Goal: Find specific page/section: Find specific page/section

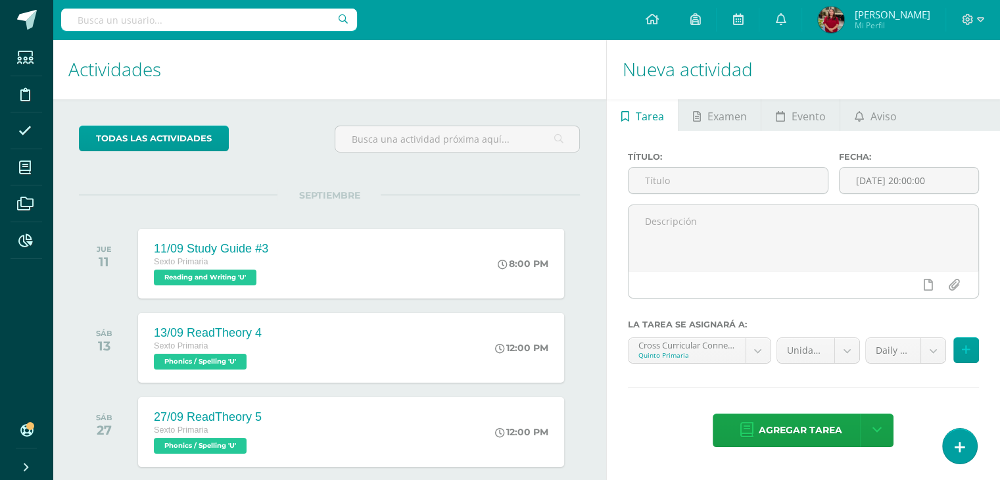
click at [272, 187] on div "todas las Actividades No tienes actividades Échale un vistazo a los demás perío…" at bounding box center [330, 320] width 554 height 443
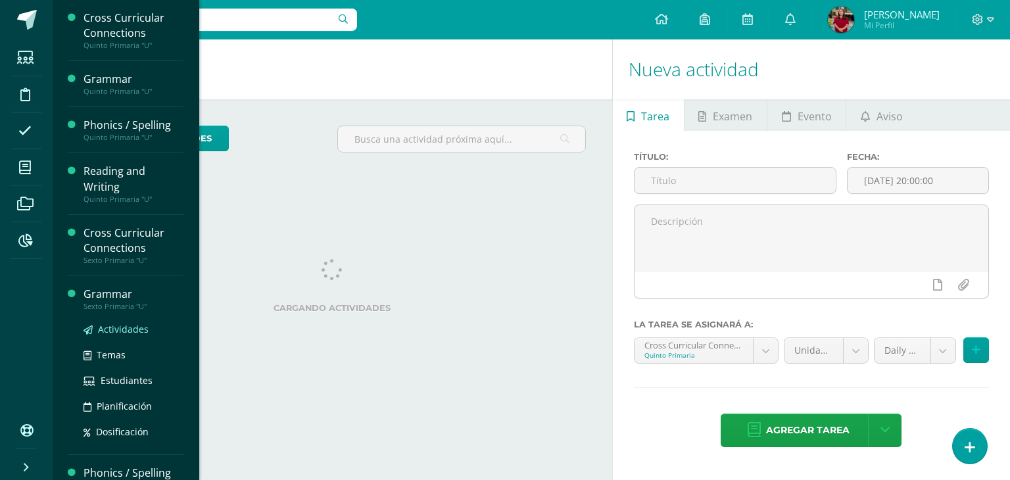
click at [113, 318] on div "Actividades Temas Estudiantes Planificación Dosificación" at bounding box center [134, 377] width 100 height 133
click at [114, 327] on span "Actividades" at bounding box center [123, 329] width 51 height 12
